Goal: Task Accomplishment & Management: Complete application form

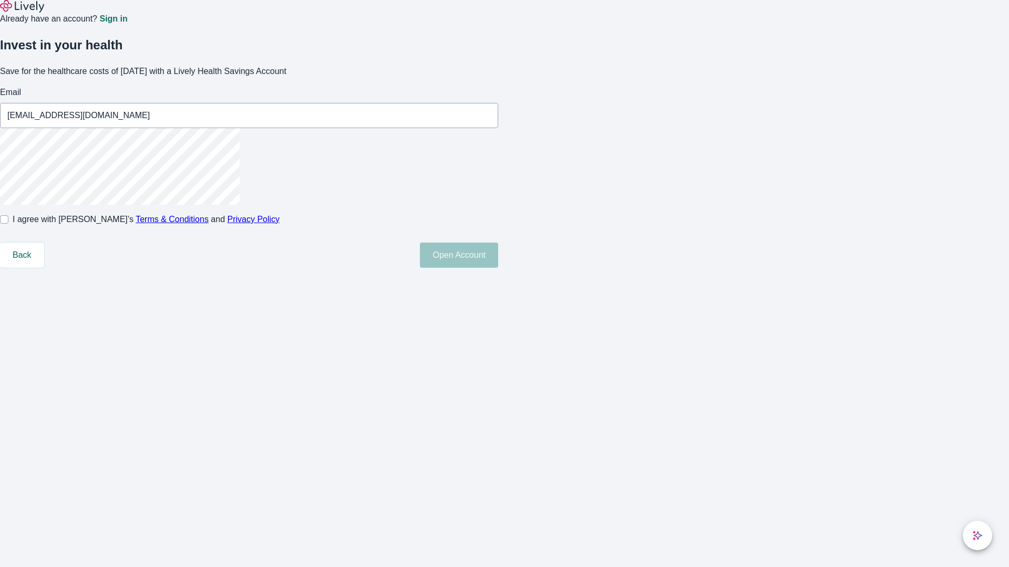
click at [8, 224] on input "I agree with Lively’s Terms & Conditions and Privacy Policy" at bounding box center [4, 219] width 8 height 8
checkbox input "true"
click at [498, 268] on button "Open Account" at bounding box center [459, 255] width 78 height 25
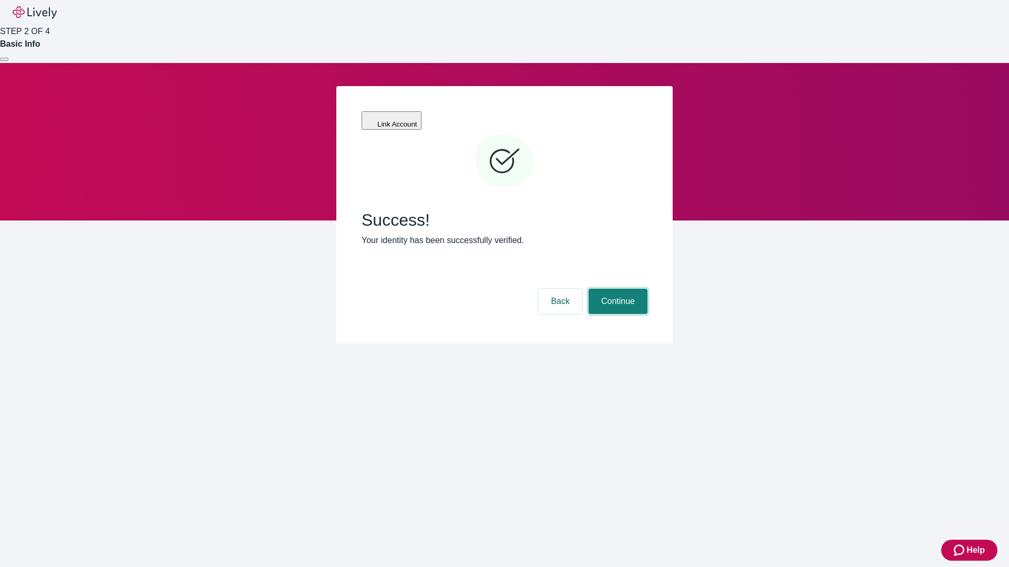
click at [616, 289] on button "Continue" at bounding box center [617, 301] width 59 height 25
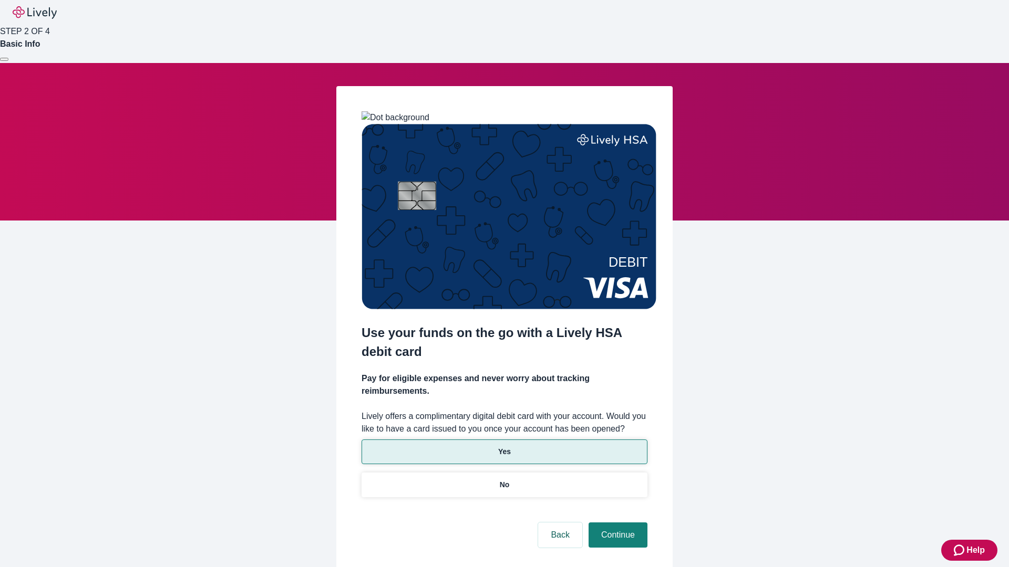
click at [504, 447] on p "Yes" at bounding box center [504, 452] width 13 height 11
click at [616, 523] on button "Continue" at bounding box center [617, 535] width 59 height 25
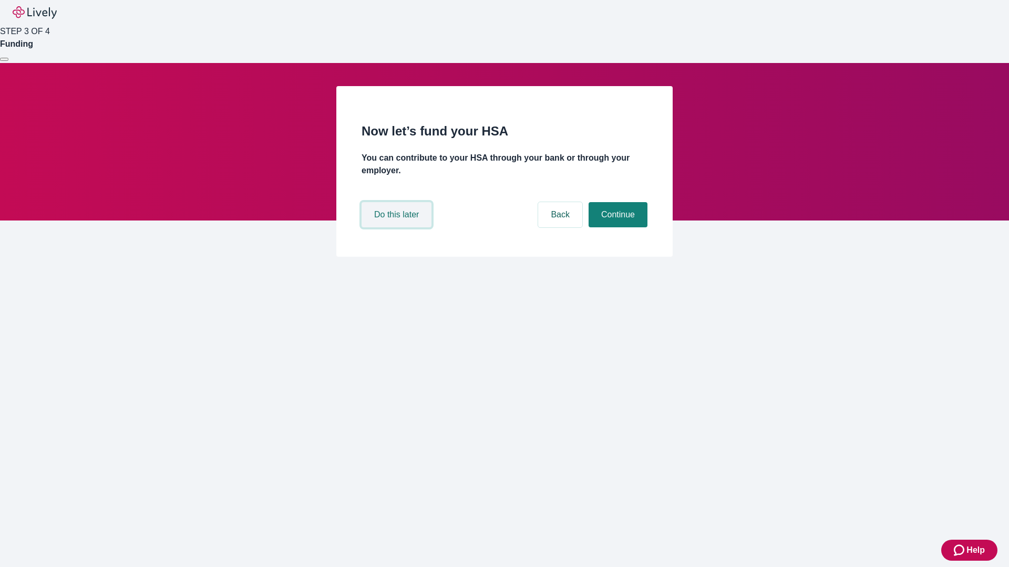
click at [398, 227] on button "Do this later" at bounding box center [396, 214] width 70 height 25
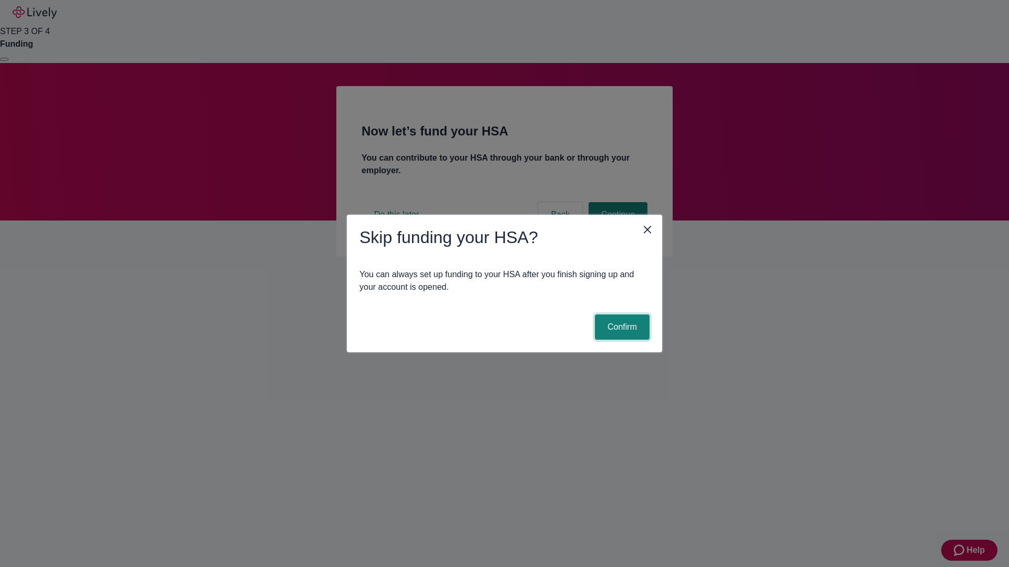
click at [620, 327] on button "Confirm" at bounding box center [622, 327] width 55 height 25
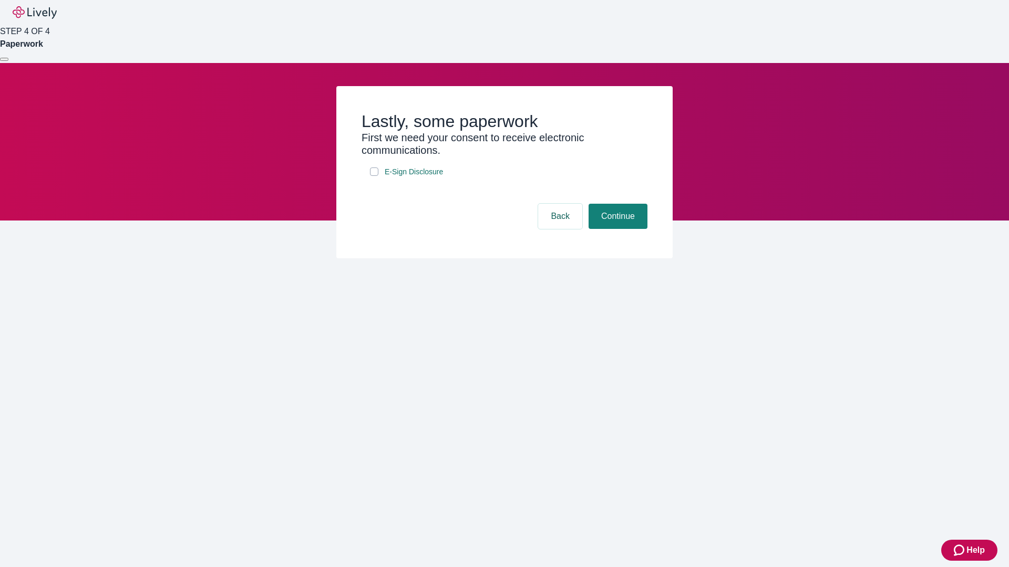
click at [374, 176] on input "E-Sign Disclosure" at bounding box center [374, 172] width 8 height 8
checkbox input "true"
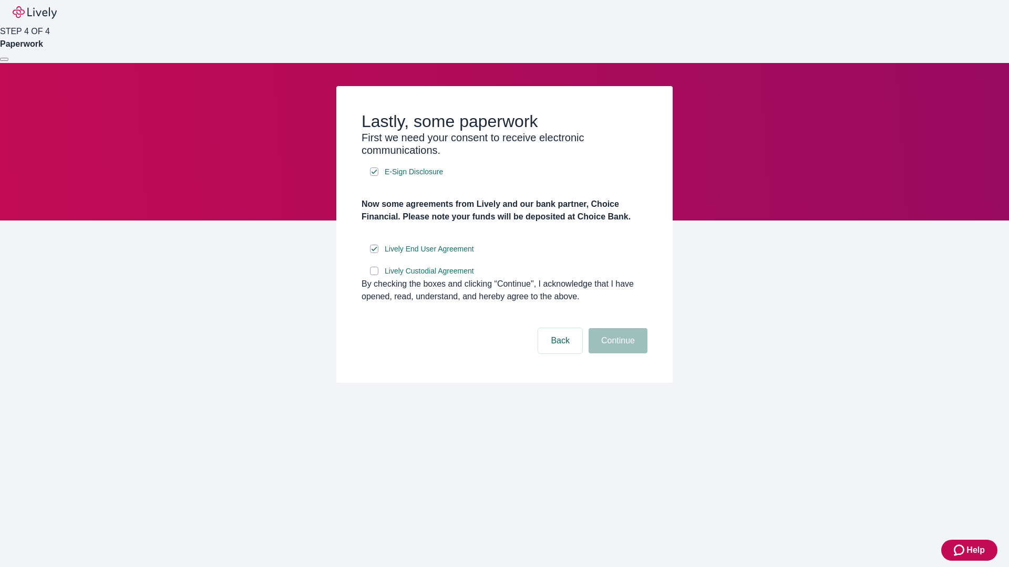
click at [374, 275] on input "Lively Custodial Agreement" at bounding box center [374, 271] width 8 height 8
checkbox input "true"
click at [616, 354] on button "Continue" at bounding box center [617, 340] width 59 height 25
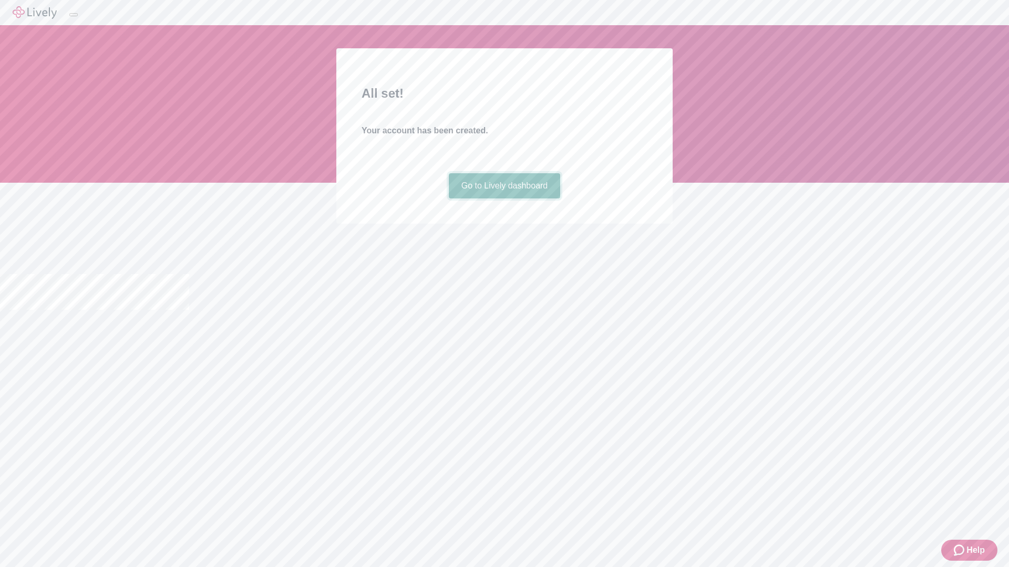
click at [504, 199] on link "Go to Lively dashboard" at bounding box center [505, 185] width 112 height 25
